Goal: Transaction & Acquisition: Purchase product/service

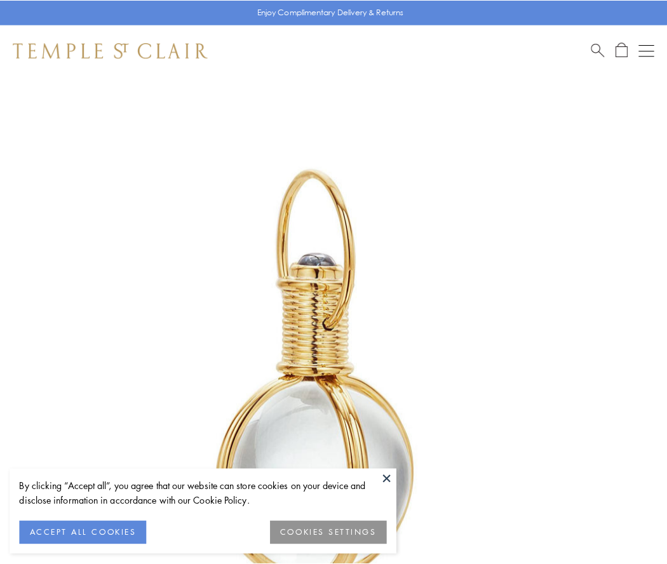
scroll to position [332, 0]
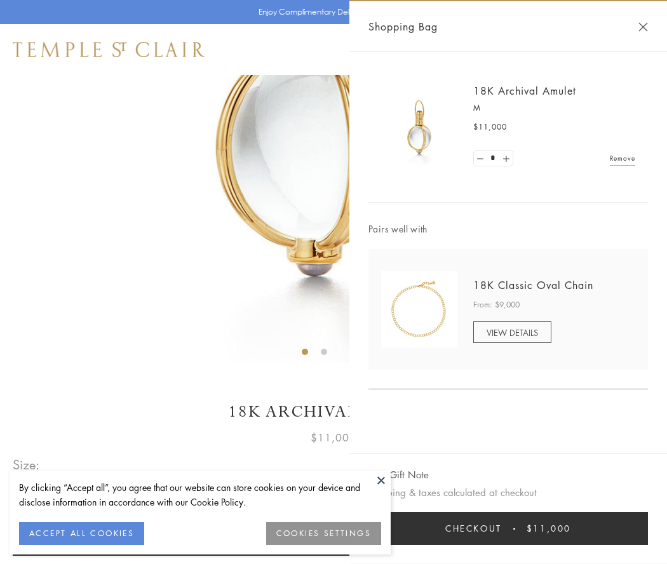
click at [508, 528] on button "Checkout $11,000" at bounding box center [507, 528] width 279 height 33
